Goal: Navigation & Orientation: Find specific page/section

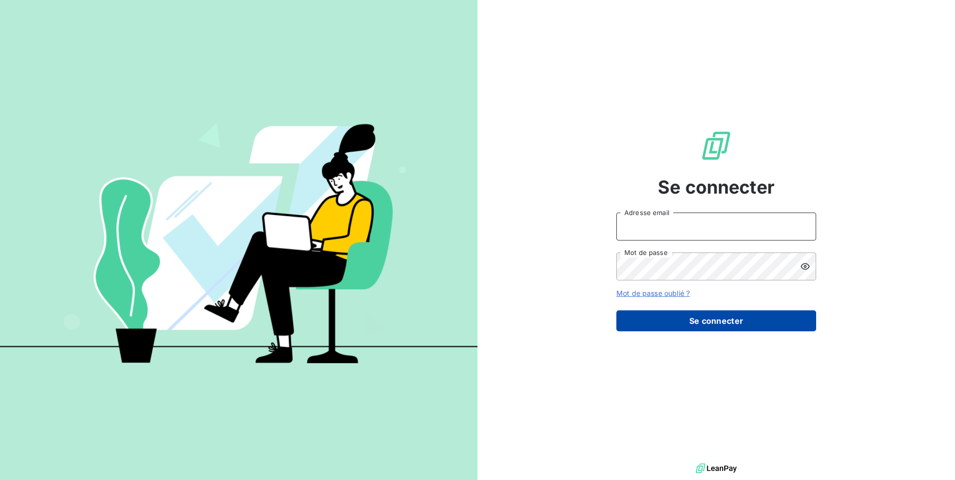
type input "[EMAIL_ADDRESS][DOMAIN_NAME]"
click at [655, 324] on button "Se connecter" at bounding box center [716, 321] width 200 height 21
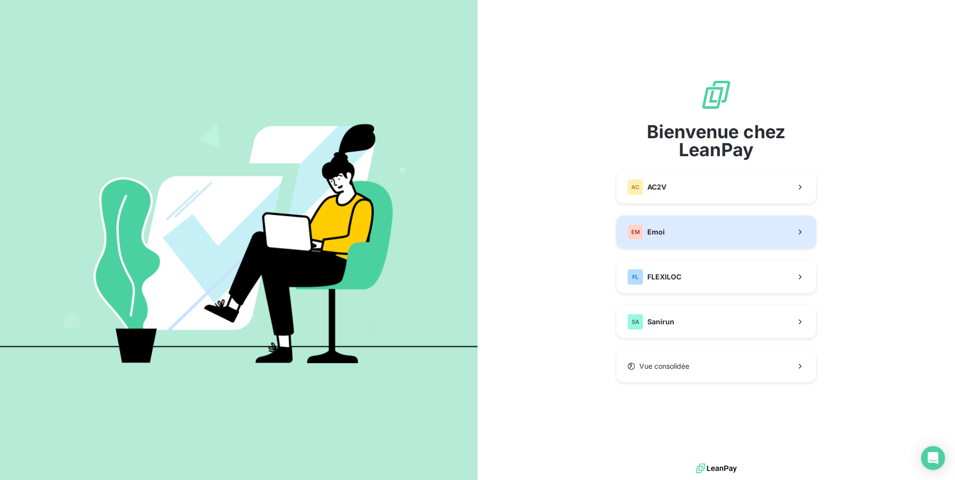
click at [675, 229] on button "EM Emoi" at bounding box center [716, 232] width 200 height 33
